Goal: Task Accomplishment & Management: Manage account settings

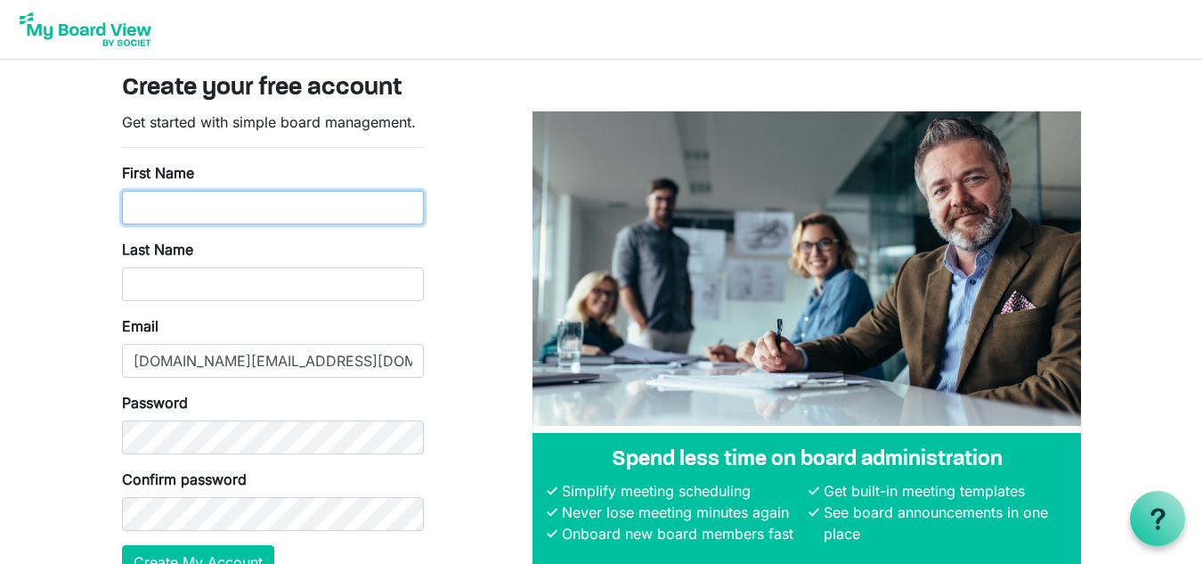
click at [357, 210] on input "First Name" at bounding box center [273, 208] width 302 height 34
type input "Katrina"
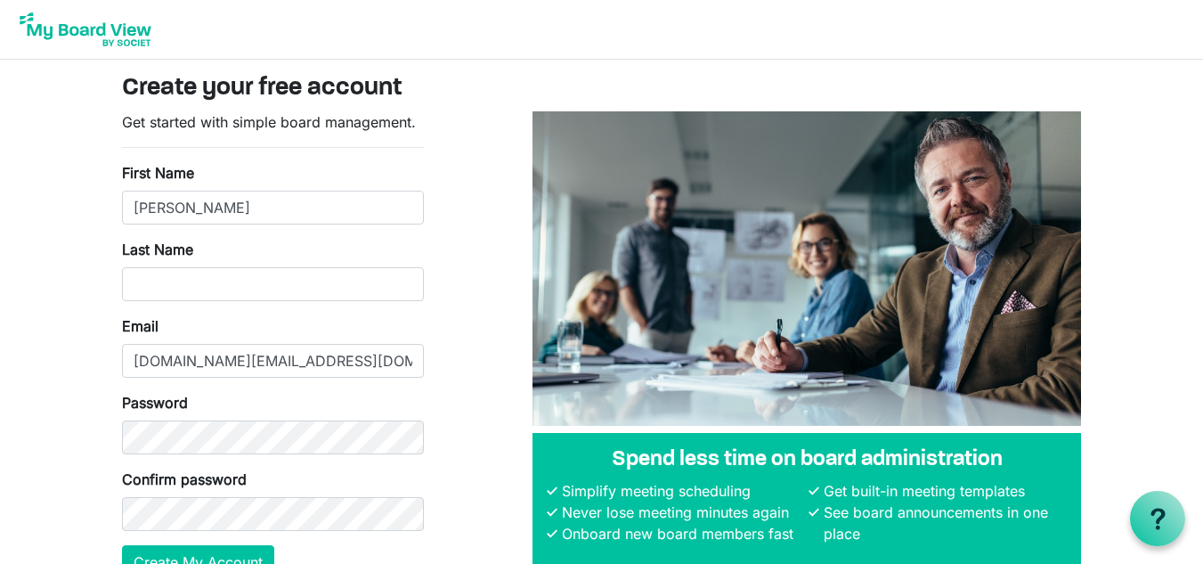
type input "Maheu"
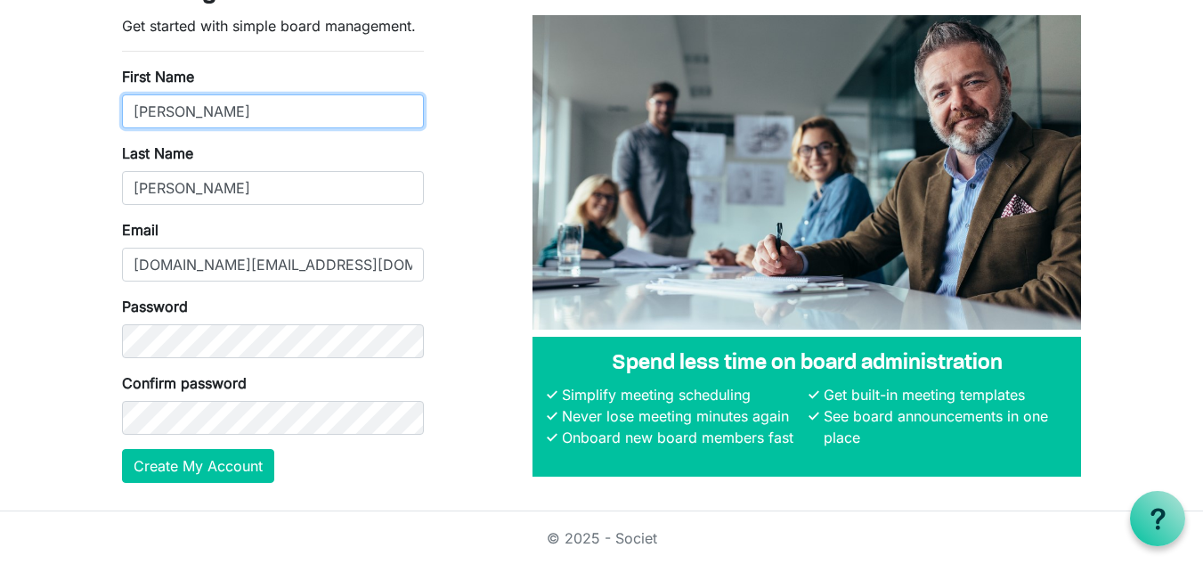
scroll to position [97, 0]
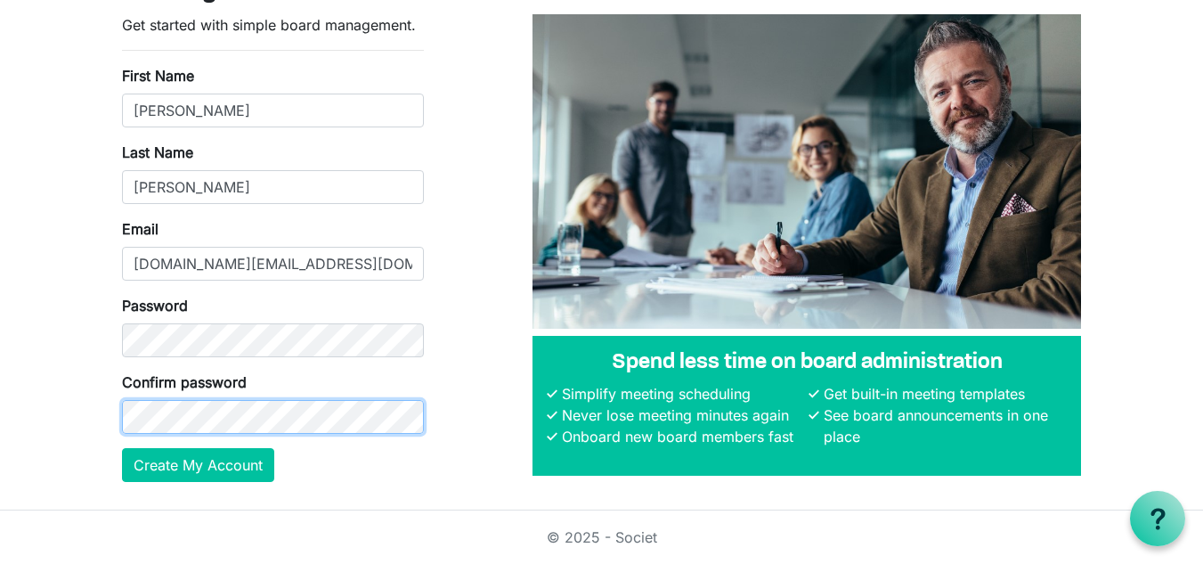
click at [122, 448] on button "Create My Account" at bounding box center [198, 465] width 152 height 34
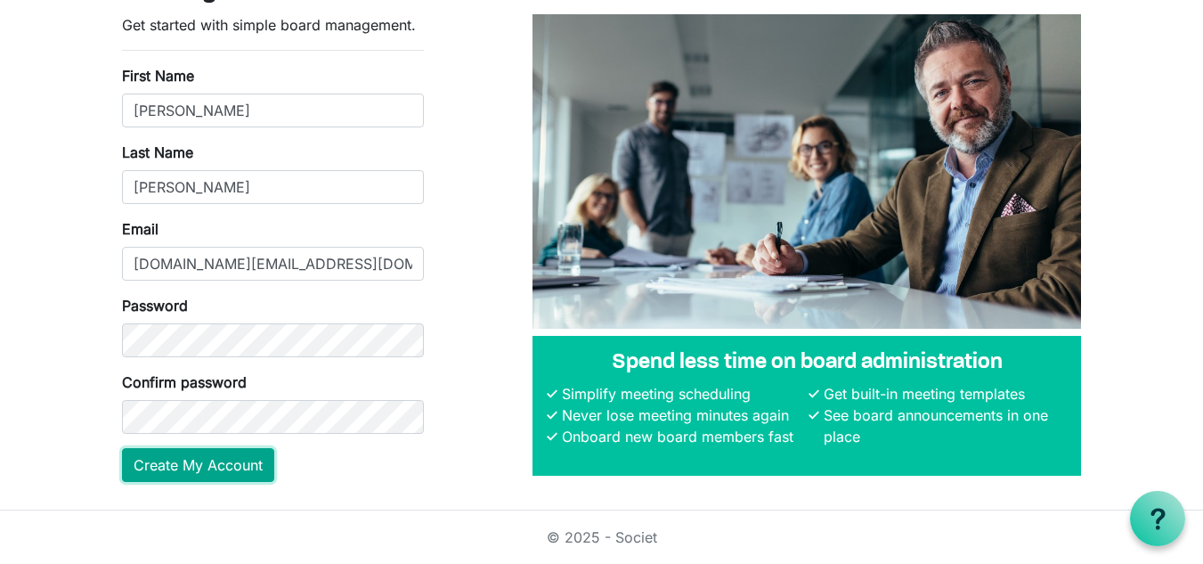
click at [175, 463] on button "Create My Account" at bounding box center [198, 465] width 152 height 34
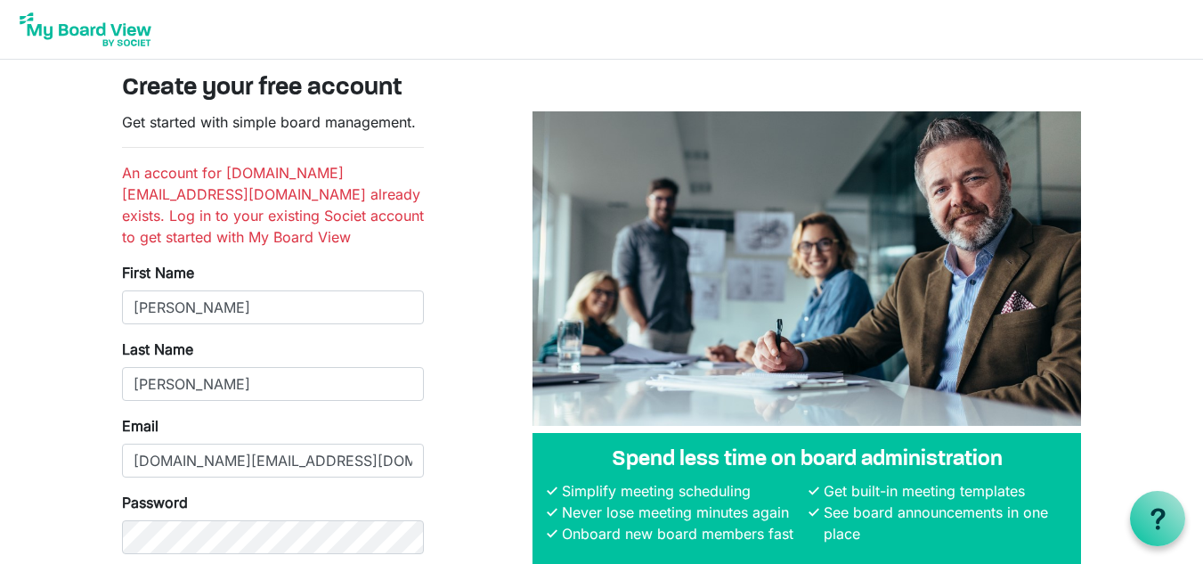
click at [108, 29] on img at bounding box center [85, 29] width 142 height 45
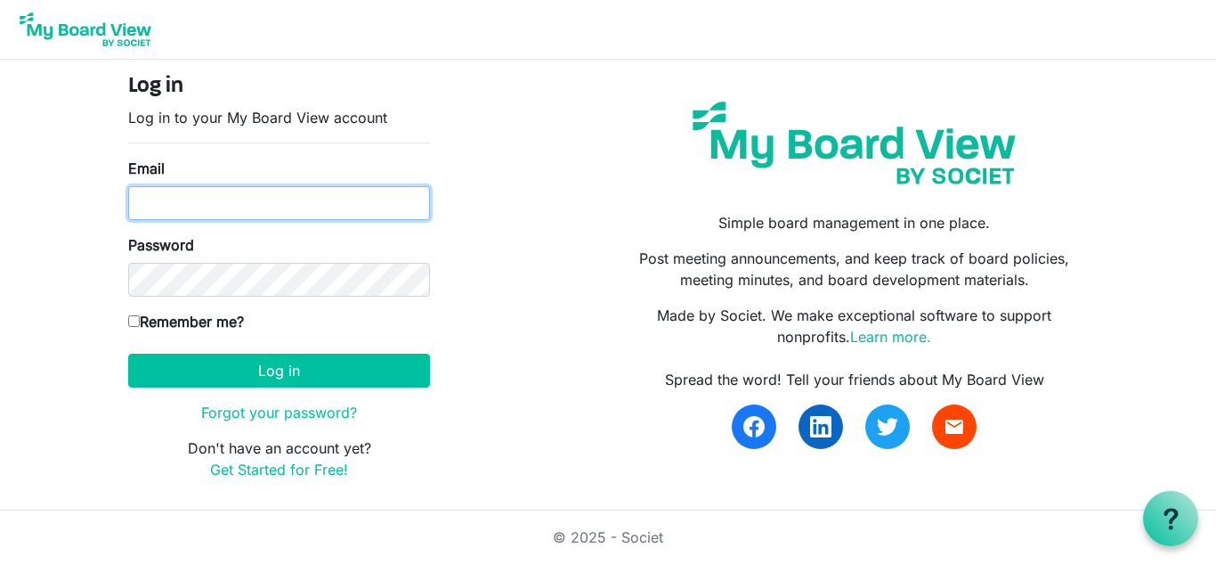
click at [199, 204] on input "Email" at bounding box center [279, 203] width 302 height 34
type input "[DOMAIN_NAME][EMAIL_ADDRESS][DOMAIN_NAME]"
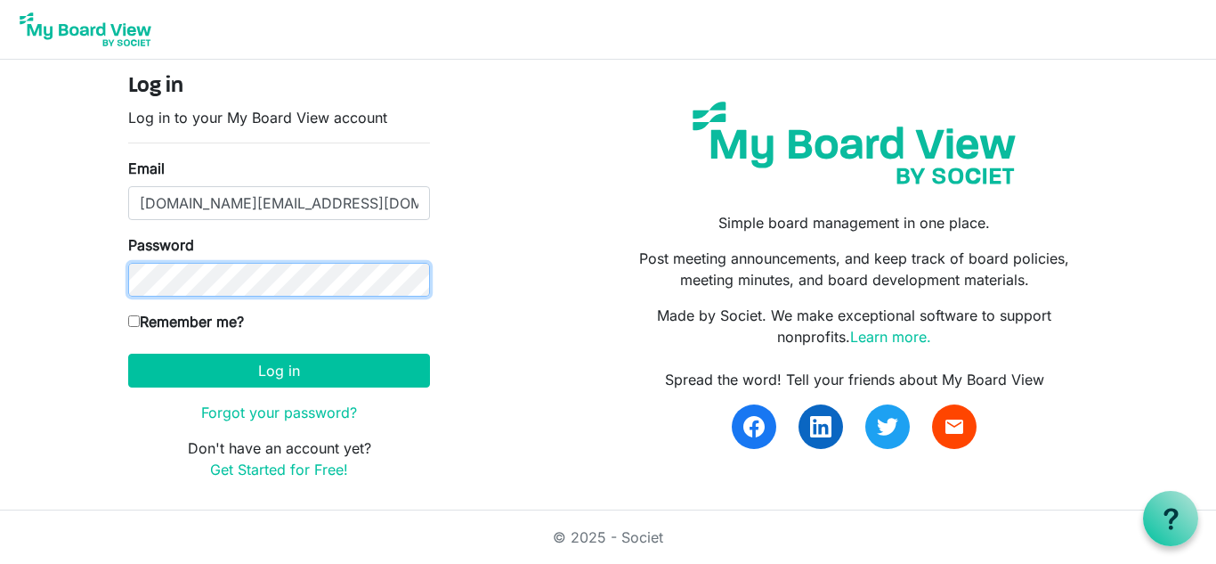
click at [128, 354] on button "Log in" at bounding box center [279, 371] width 302 height 34
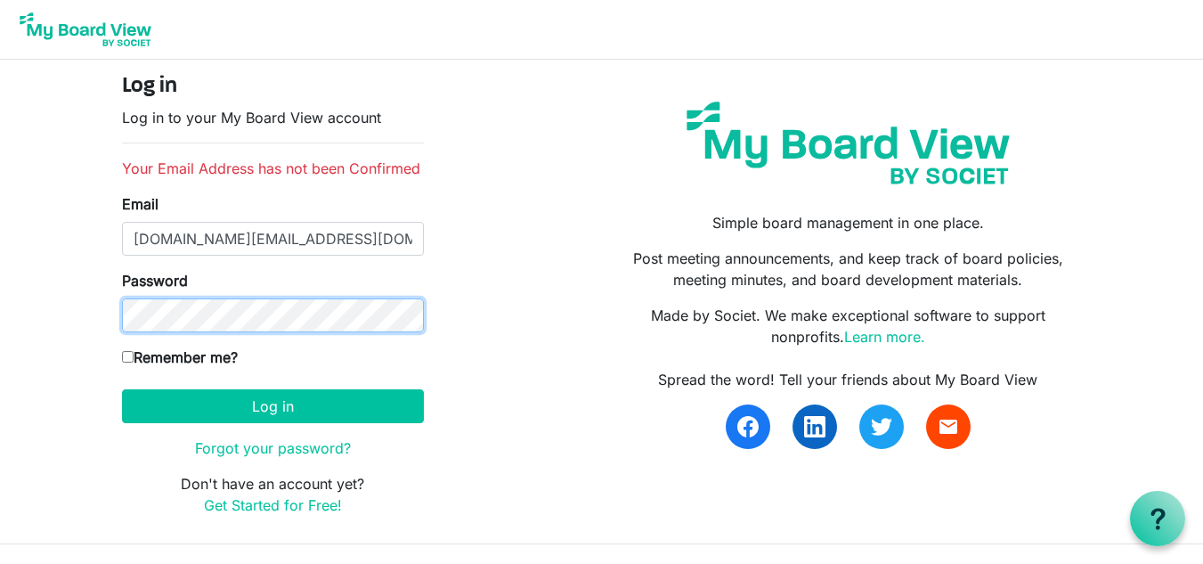
click at [122, 389] on button "Log in" at bounding box center [273, 406] width 302 height 34
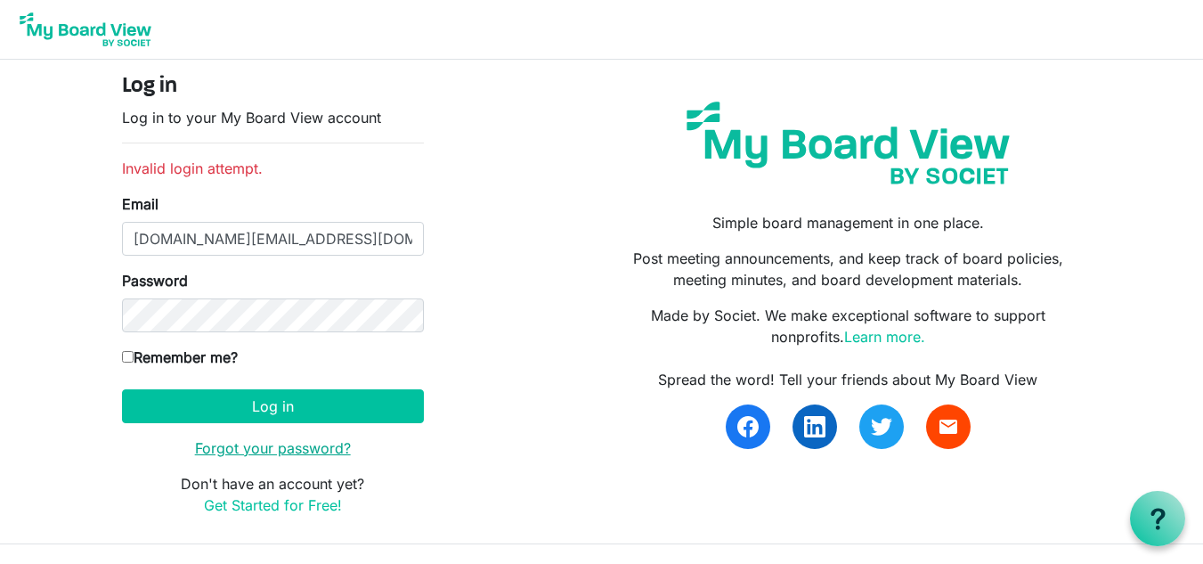
click at [236, 445] on link "Forgot your password?" at bounding box center [273, 448] width 156 height 18
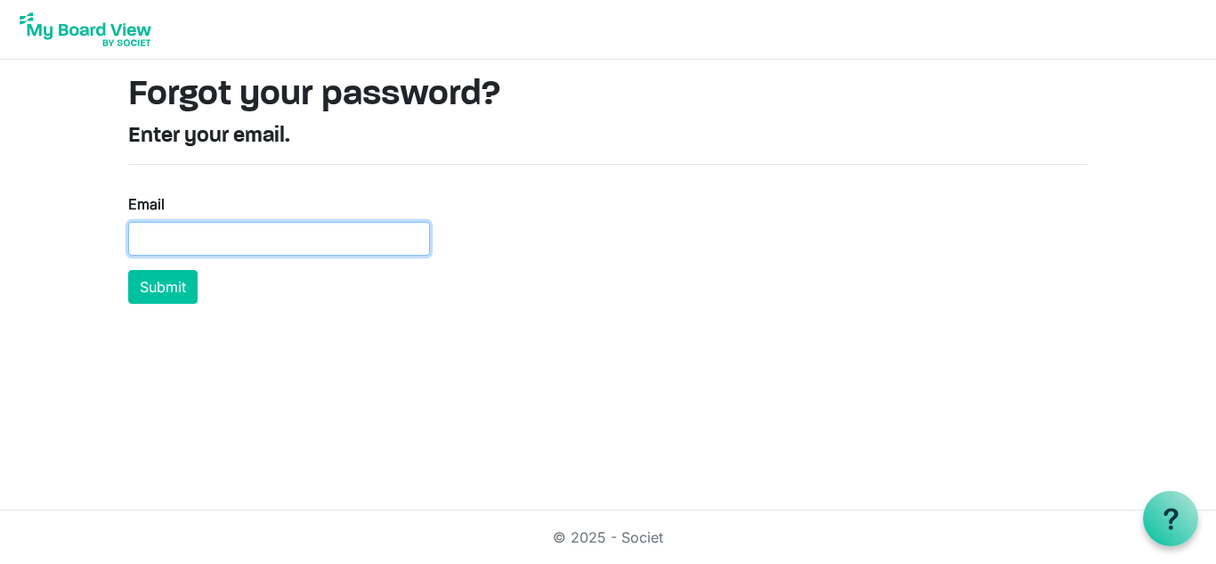
click at [226, 245] on input "Email" at bounding box center [279, 239] width 302 height 34
type input "[DOMAIN_NAME][EMAIL_ADDRESS][DOMAIN_NAME]"
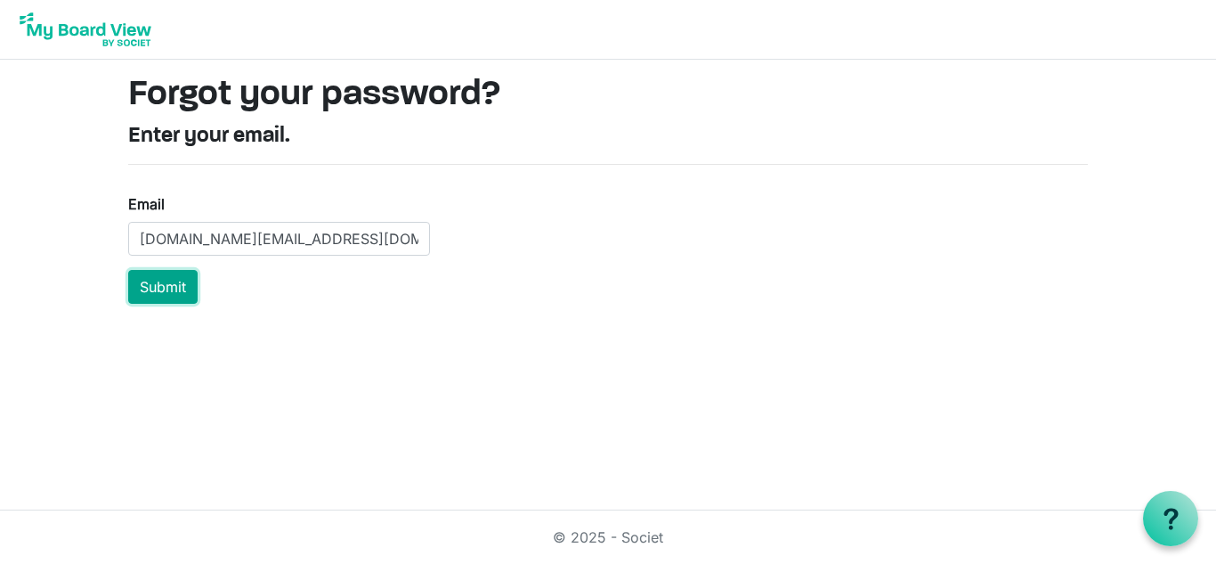
click at [161, 287] on button "Submit" at bounding box center [162, 287] width 69 height 34
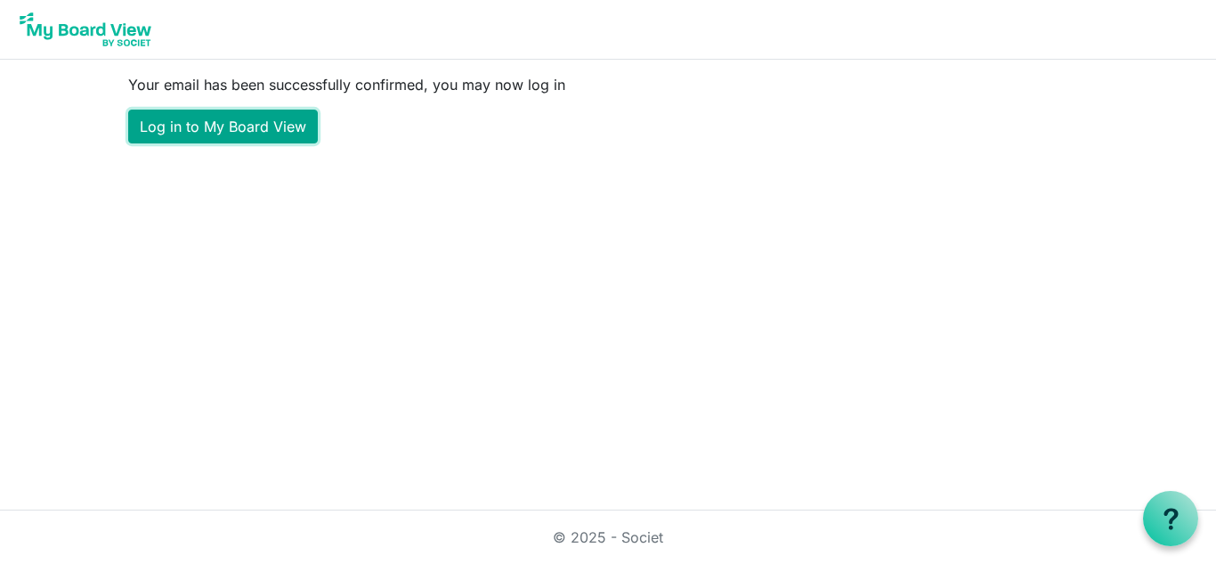
click at [224, 121] on link "Log in to My Board View" at bounding box center [223, 127] width 190 height 34
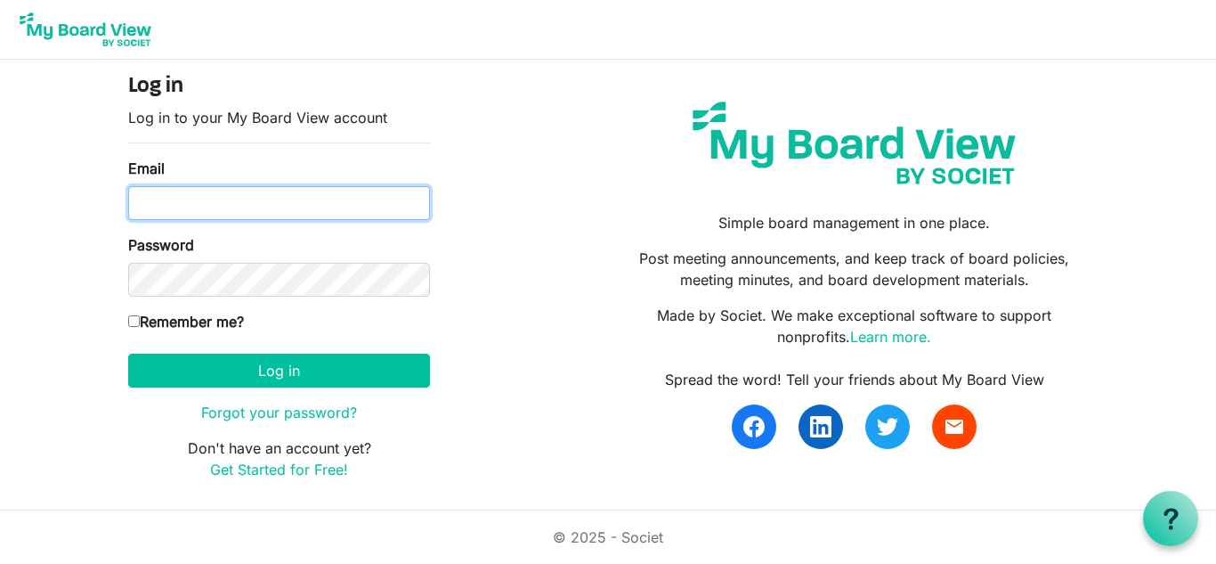
click at [221, 198] on input "Email" at bounding box center [279, 203] width 302 height 34
type input "katmartin.km@gmail.com"
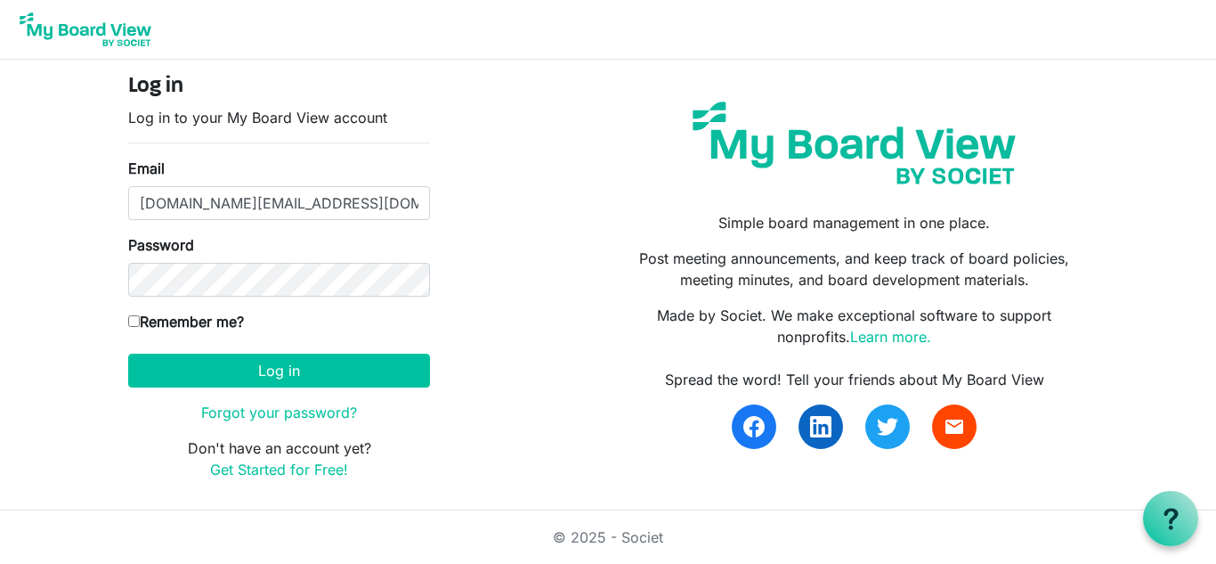
click at [137, 323] on input "Remember me?" at bounding box center [134, 321] width 12 height 12
checkbox input "true"
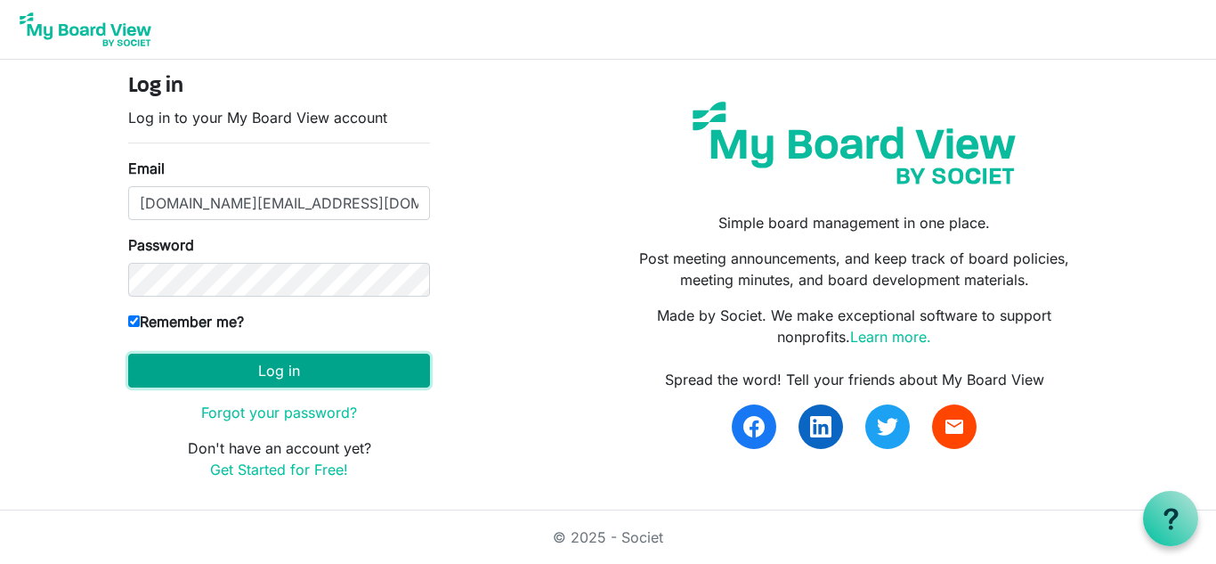
click at [252, 383] on button "Log in" at bounding box center [279, 371] width 302 height 34
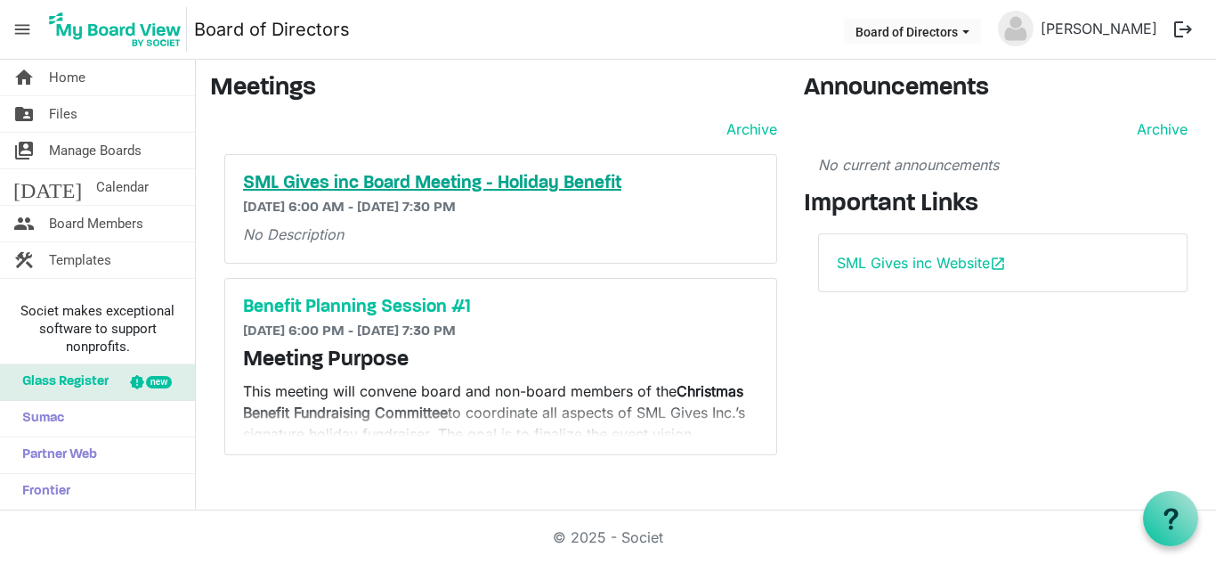
click at [557, 178] on h5 "SML Gives inc Board Meeting - Holiday Benefit" at bounding box center [501, 183] width 516 height 21
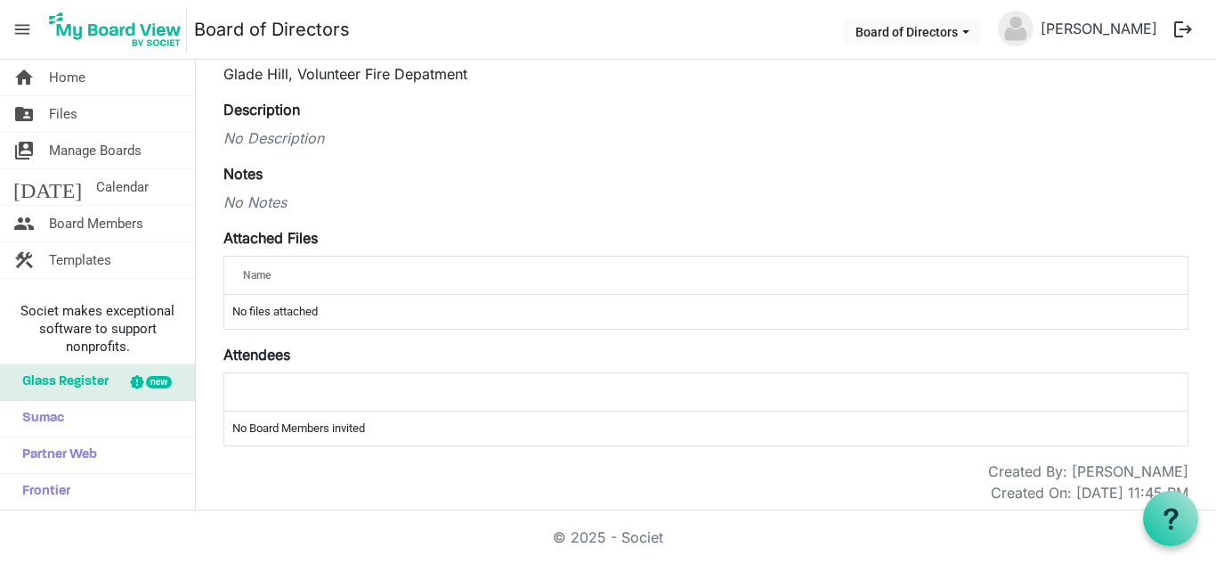
scroll to position [176, 0]
